Goal: Use online tool/utility: Utilize a website feature to perform a specific function

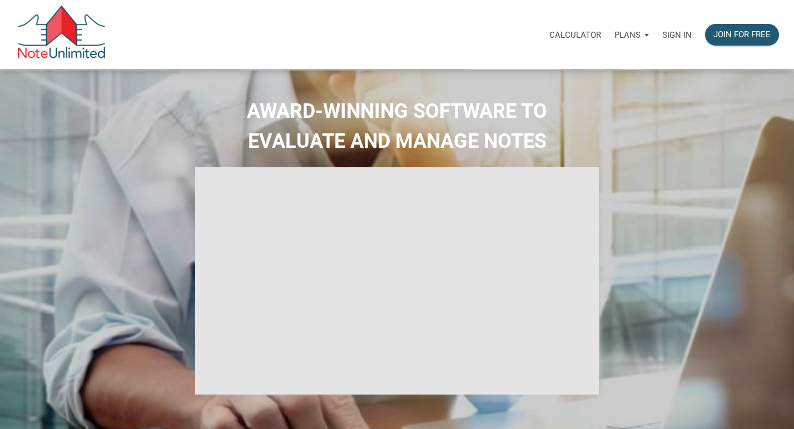
select select
click at [684, 33] on p "Sign in" at bounding box center [676, 35] width 29 height 10
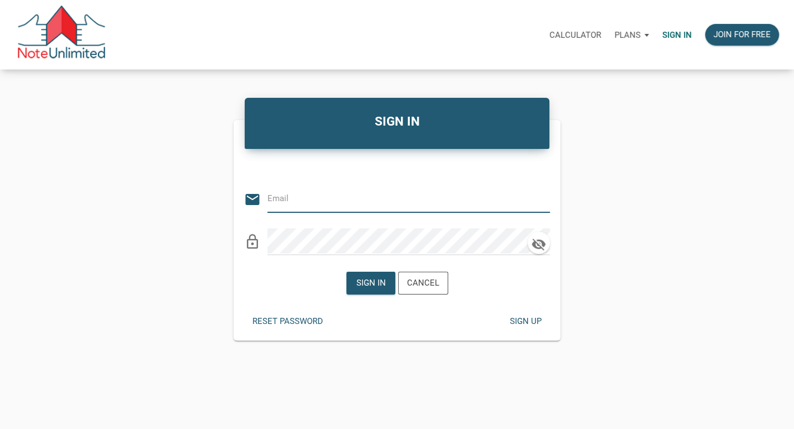
click at [337, 208] on input "email" at bounding box center [400, 198] width 266 height 25
type input "[EMAIL_ADDRESS][DOMAIN_NAME]"
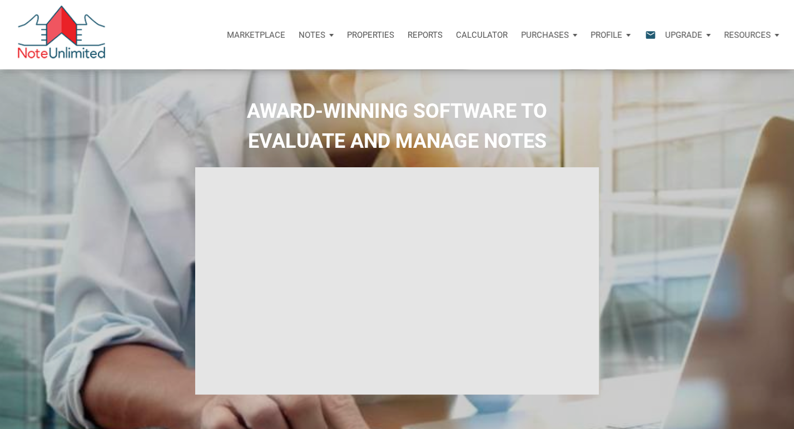
type input "Introduction to new features"
select select
click at [480, 26] on div "Calculator" at bounding box center [481, 34] width 65 height 33
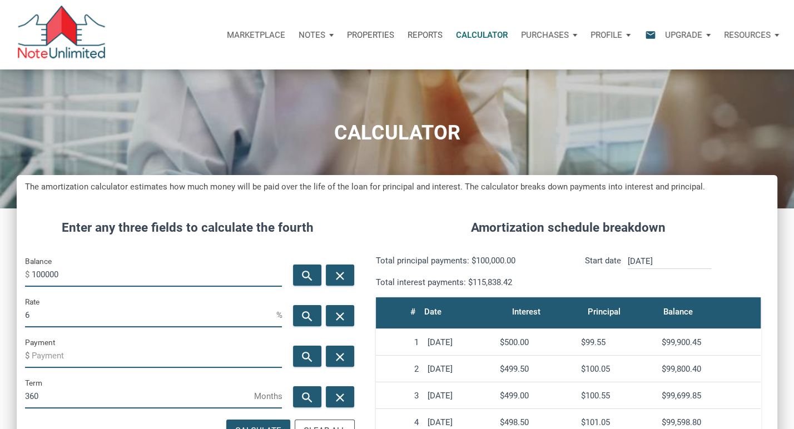
scroll to position [533, 760]
click at [150, 274] on input "100000" at bounding box center [157, 274] width 250 height 25
type input "350000"
click at [121, 313] on input "6" at bounding box center [150, 314] width 251 height 25
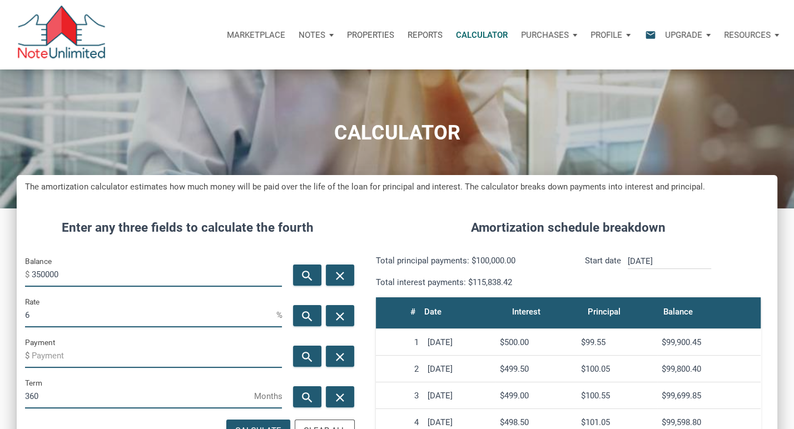
click at [121, 313] on input "6" at bounding box center [150, 314] width 251 height 25
type input "7"
click at [305, 348] on div "search" at bounding box center [307, 356] width 28 height 21
type input "-2328.56"
click at [305, 348] on div "search" at bounding box center [307, 356] width 28 height 21
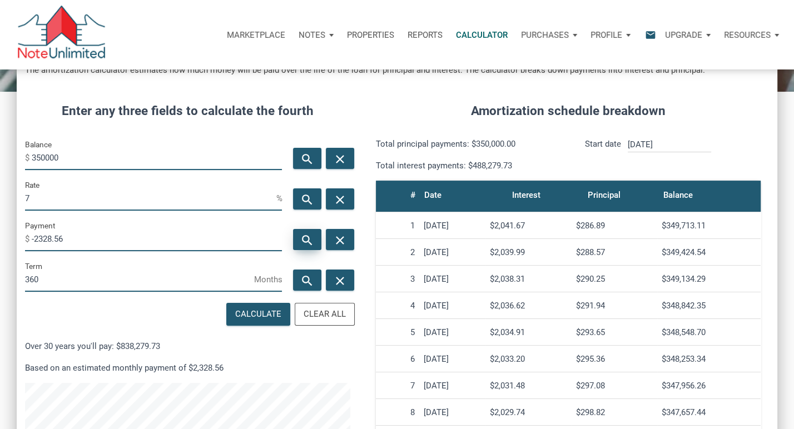
scroll to position [121, 0]
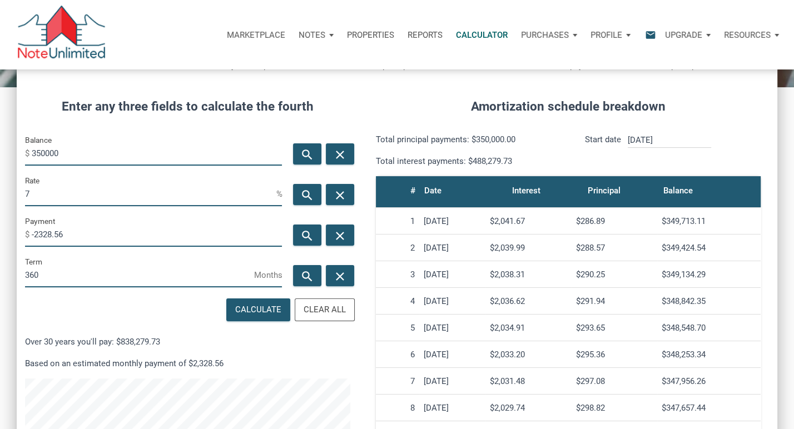
click at [146, 340] on p "Over 30 years you'll pay: $838,279.73" at bounding box center [188, 341] width 326 height 13
click at [145, 340] on p "Over 30 years you'll pay: $838,279.73" at bounding box center [188, 341] width 326 height 13
click at [185, 340] on p "Over 30 years you'll pay: $838,279.73" at bounding box center [188, 341] width 326 height 13
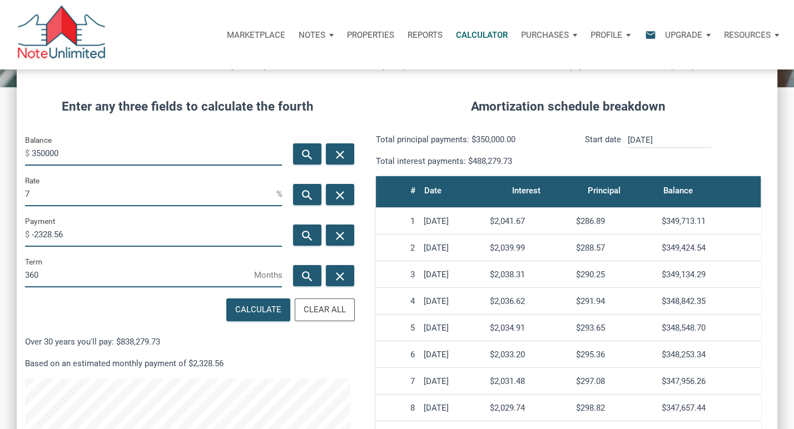
click at [185, 340] on p "Over 30 years you'll pay: $838,279.73" at bounding box center [188, 341] width 326 height 13
click at [310, 242] on icon "search" at bounding box center [307, 236] width 13 height 14
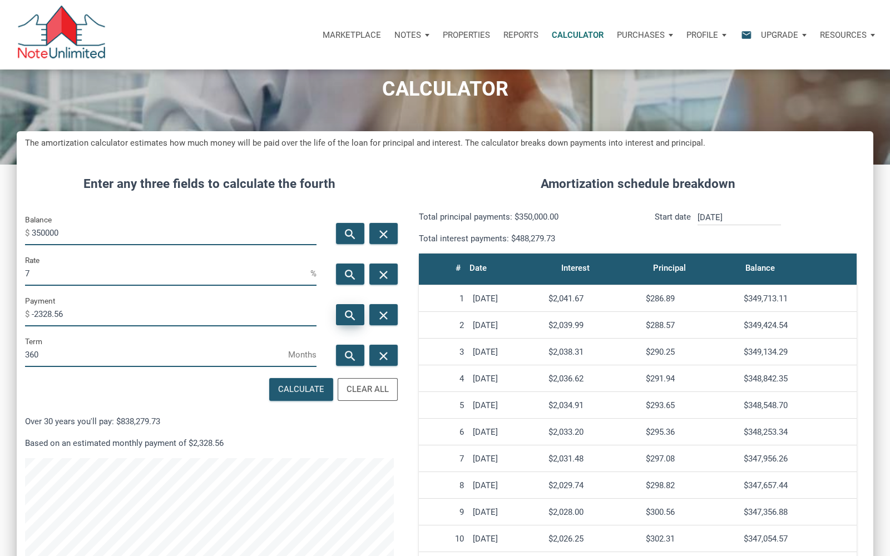
scroll to position [39, 0]
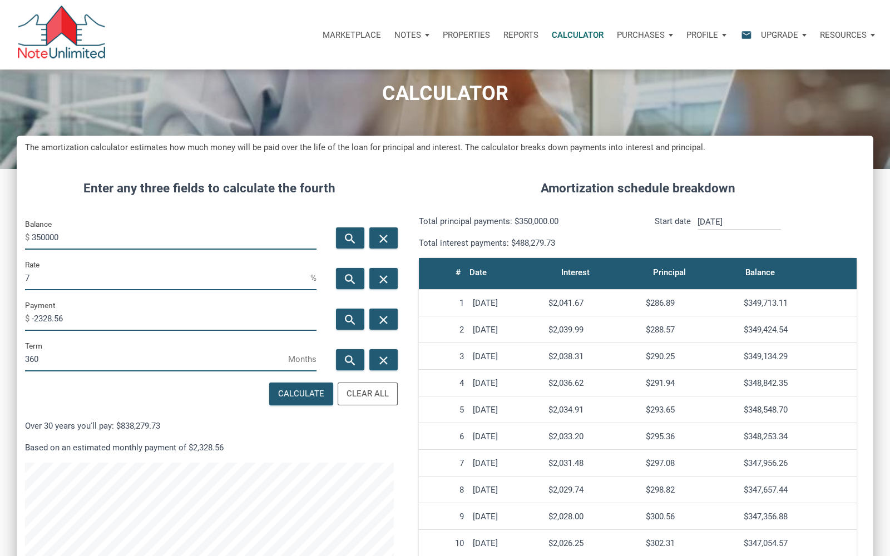
click at [167, 244] on input "350000" at bounding box center [174, 237] width 285 height 25
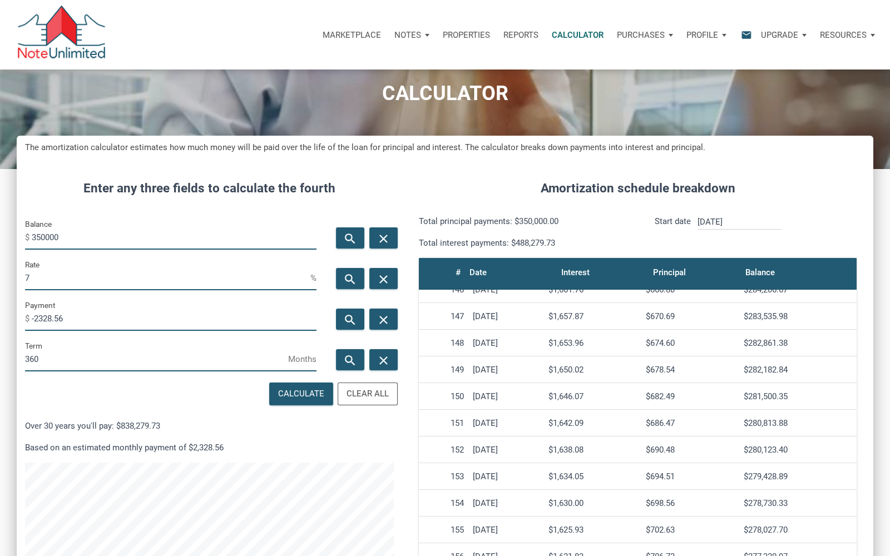
scroll to position [3891, 0]
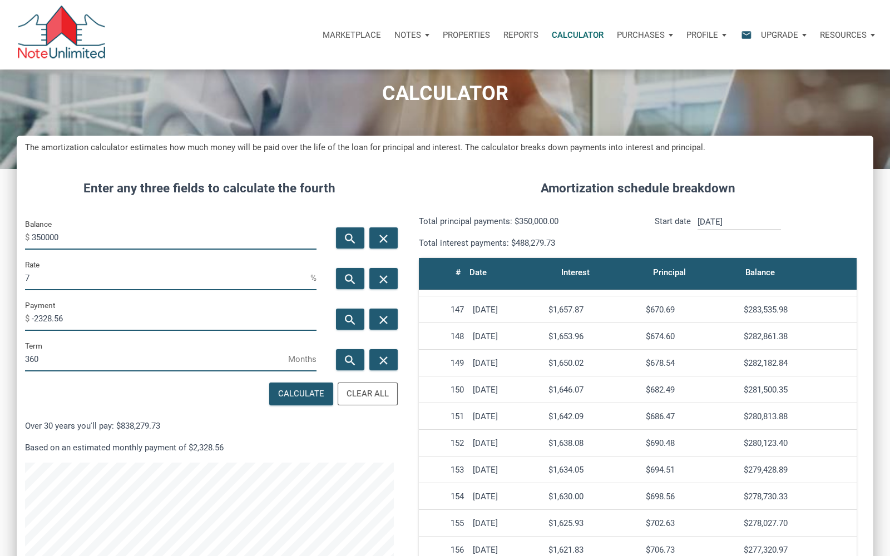
click at [456, 429] on div "152" at bounding box center [443, 443] width 41 height 10
click at [65, 279] on input "7" at bounding box center [167, 277] width 285 height 25
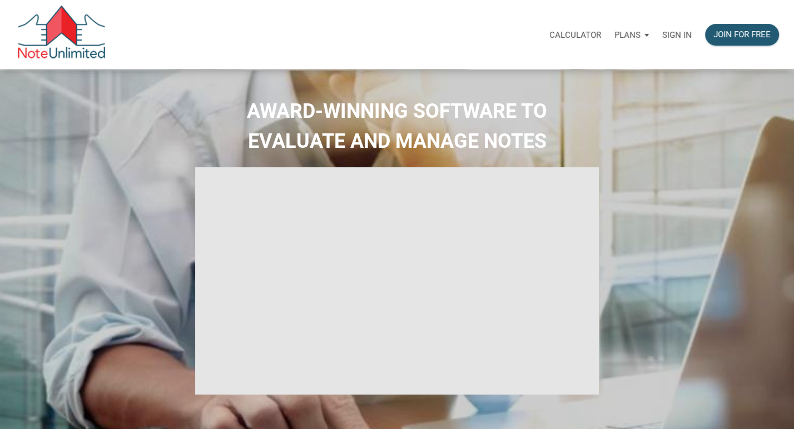
type input "Introduction to new features"
select select
click at [676, 36] on p "Sign in" at bounding box center [676, 35] width 29 height 10
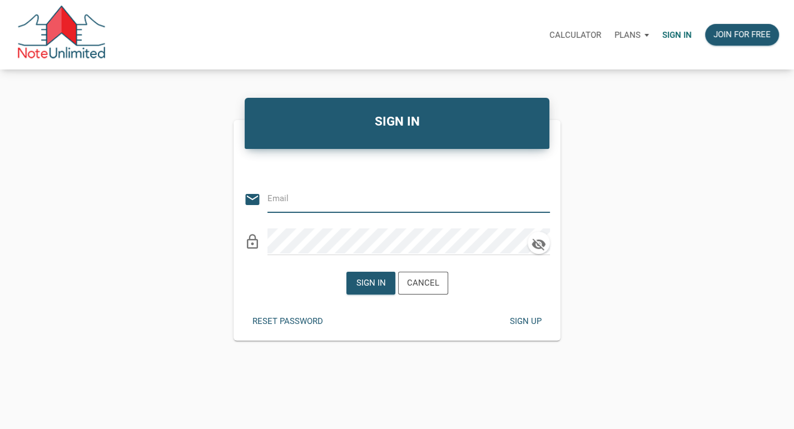
click at [329, 192] on input "email" at bounding box center [400, 198] width 266 height 25
type input "[EMAIL_ADDRESS][DOMAIN_NAME]"
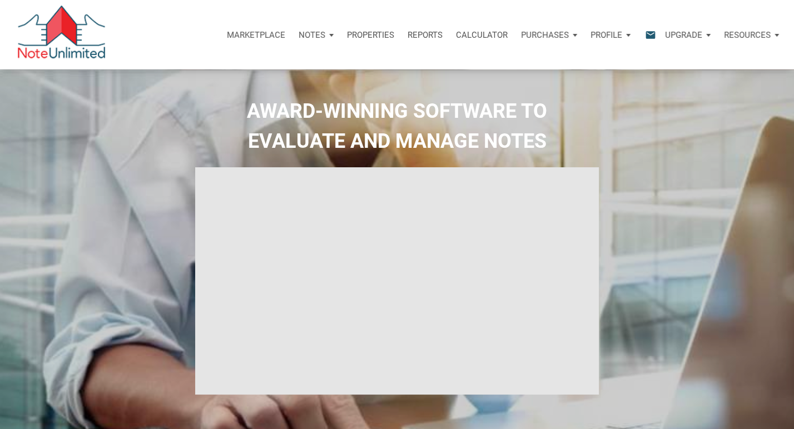
type input "Introduction to new features"
select select
click at [490, 28] on div "Calculator" at bounding box center [481, 34] width 65 height 33
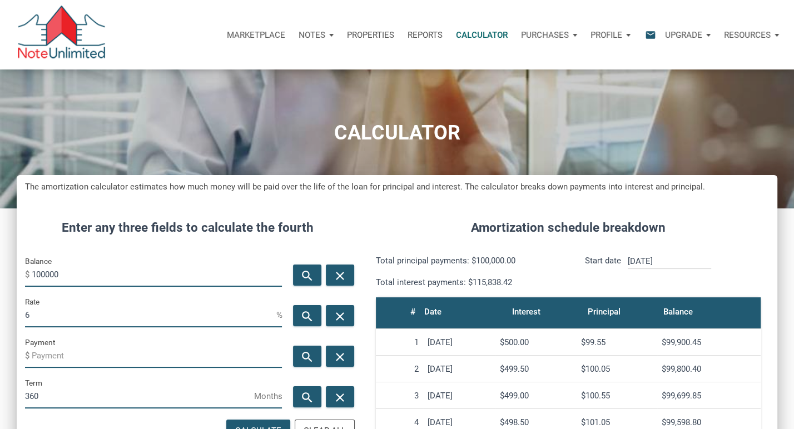
scroll to position [533, 760]
click at [103, 324] on input "6" at bounding box center [150, 314] width 251 height 25
click at [67, 281] on input "100000" at bounding box center [157, 274] width 250 height 25
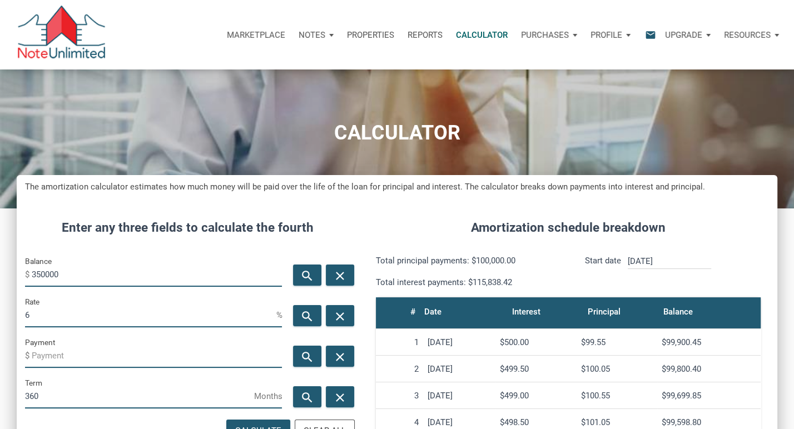
type input "350000"
click at [80, 309] on input "6" at bounding box center [150, 314] width 251 height 25
type input "9"
click at [312, 320] on icon "search" at bounding box center [307, 317] width 13 height 14
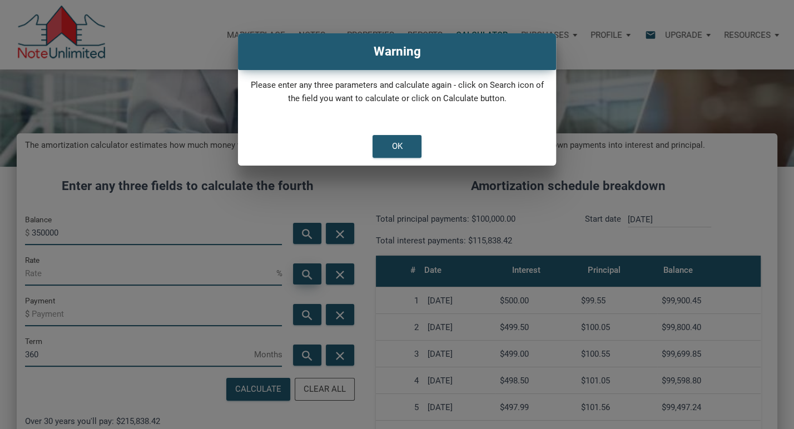
scroll to position [180, 0]
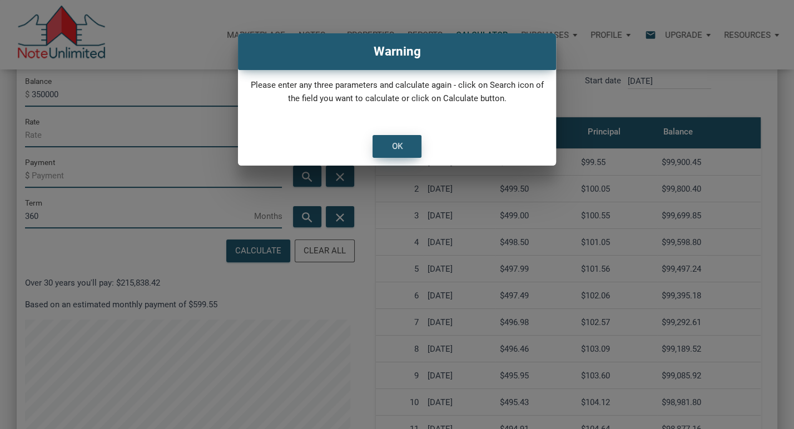
click at [408, 140] on div "OK" at bounding box center [397, 147] width 48 height 22
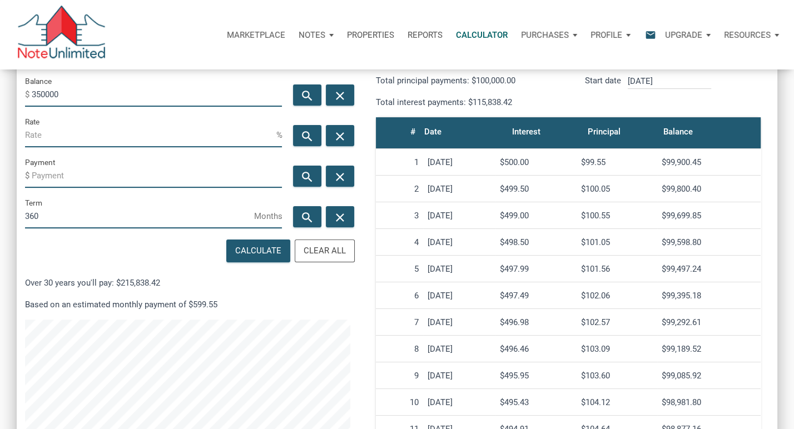
click at [231, 131] on input "Rate" at bounding box center [150, 134] width 251 height 25
type input "9"
click at [302, 186] on div "search" at bounding box center [307, 176] width 28 height 21
type input "-2816.18"
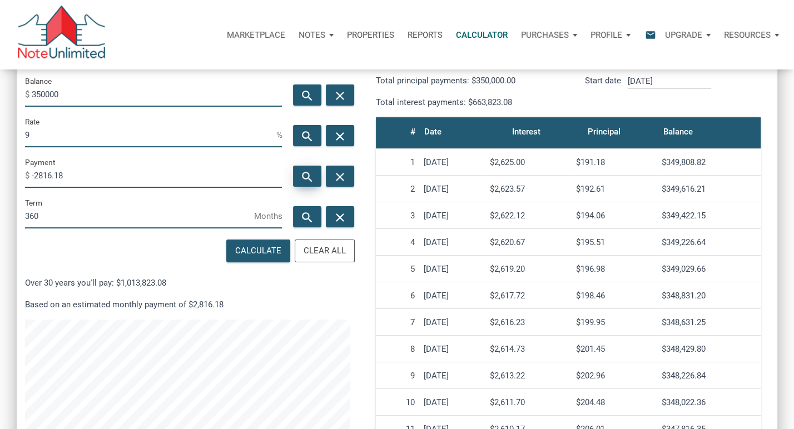
scroll to position [533, 760]
click at [302, 178] on icon "search" at bounding box center [307, 177] width 13 height 14
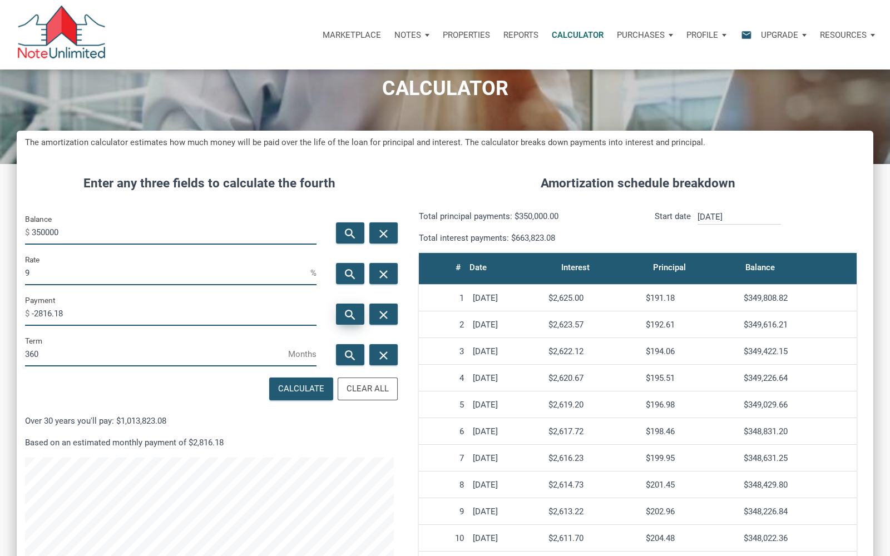
scroll to position [43, 0]
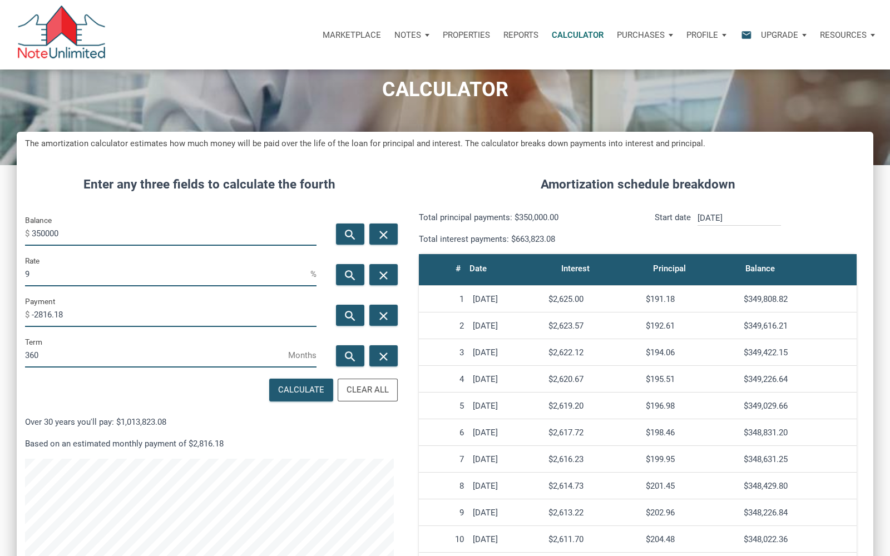
click at [150, 418] on p "Over 30 years you'll pay: $1,013,823.08" at bounding box center [209, 421] width 369 height 13
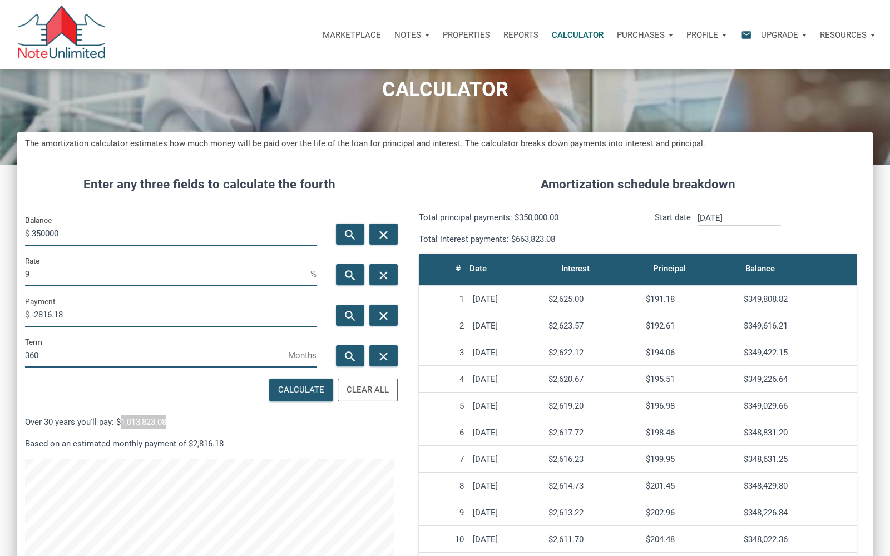
click at [150, 418] on p "Over 30 years you'll pay: $1,013,823.08" at bounding box center [209, 421] width 369 height 13
